Goal: Navigation & Orientation: Understand site structure

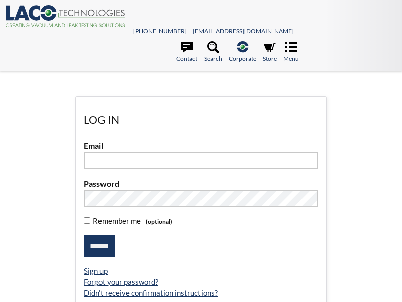
select select "Language Translate Widget"
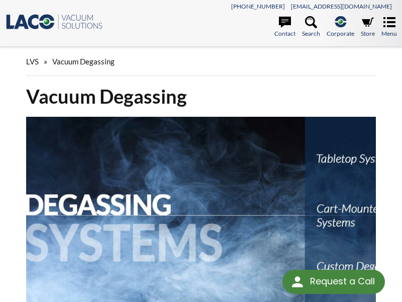
select select "Language Translate Widget"
